Goal: Navigation & Orientation: Go to known website

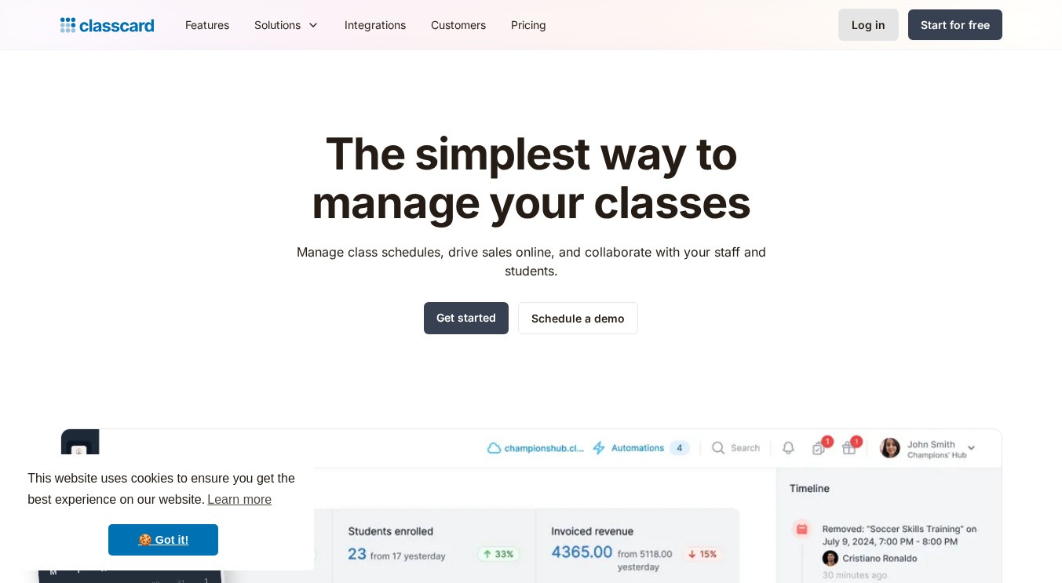
click at [882, 24] on div "Log in" at bounding box center [869, 24] width 34 height 16
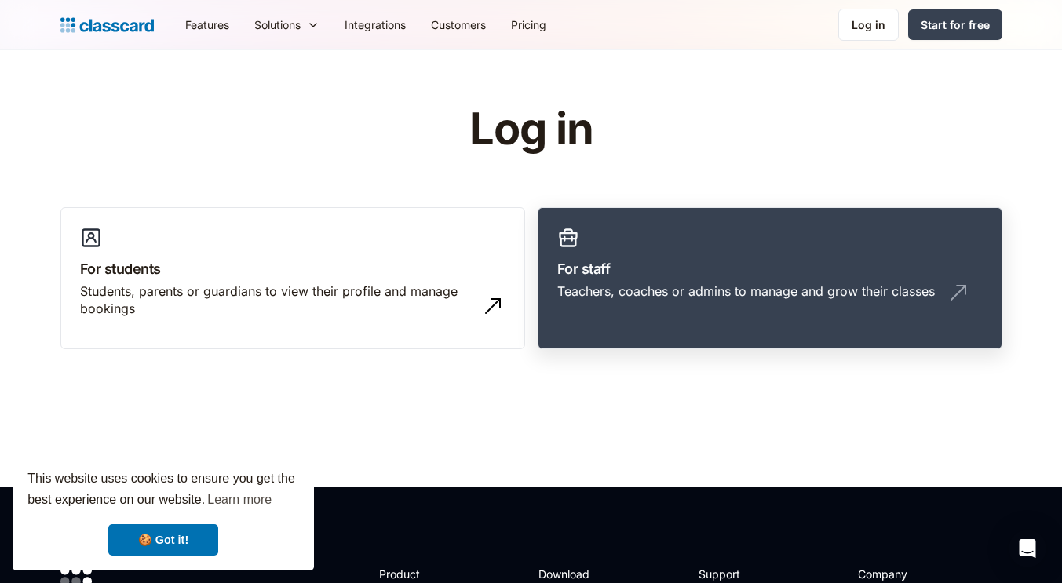
click at [641, 251] on link "For staff Teachers, coaches or admins to manage and grow their classes" at bounding box center [770, 278] width 465 height 143
